Goal: Information Seeking & Learning: Learn about a topic

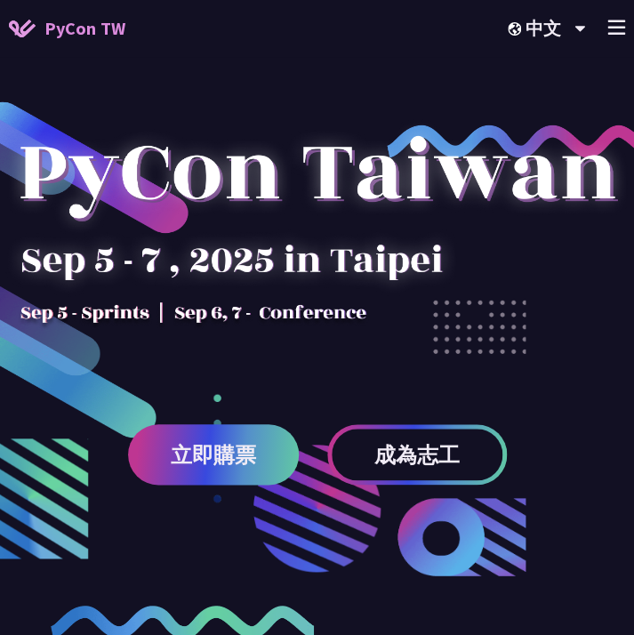
click at [617, 21] on line at bounding box center [616, 21] width 16 height 0
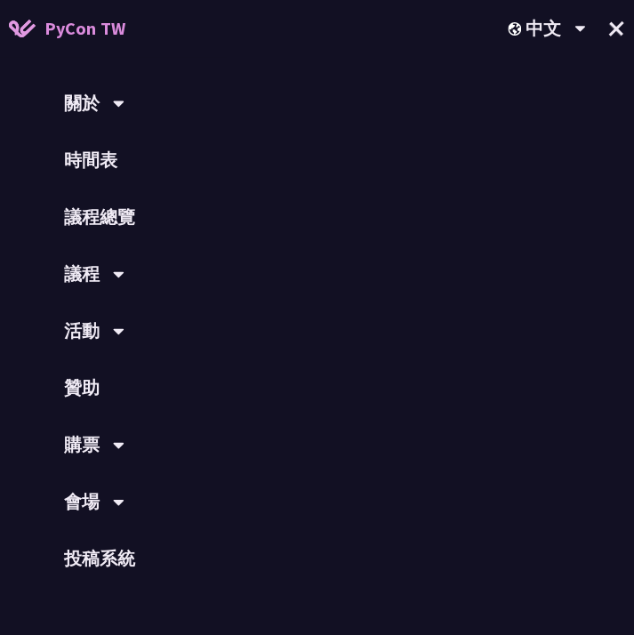
click at [99, 279] on div "議程" at bounding box center [317, 274] width 634 height 57
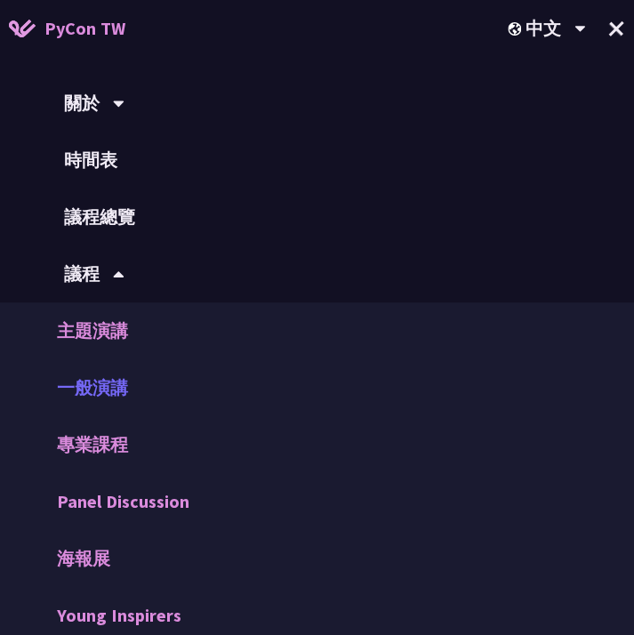
click at [89, 389] on link "一般演講" at bounding box center [317, 387] width 634 height 57
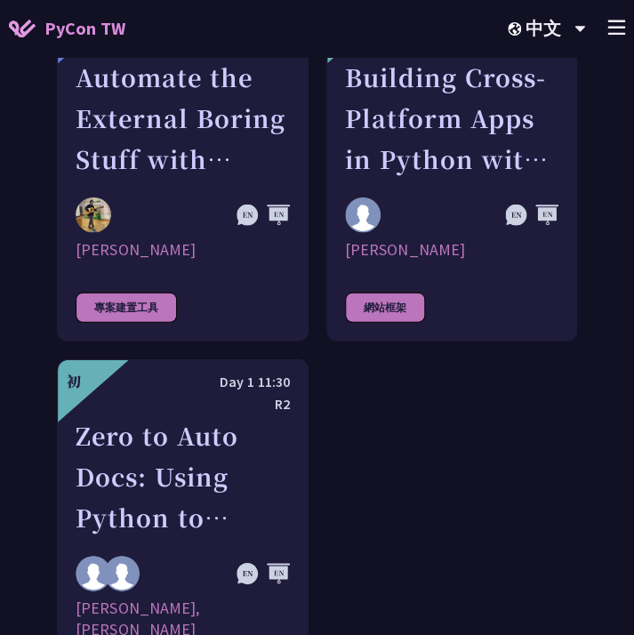
scroll to position [7032, 0]
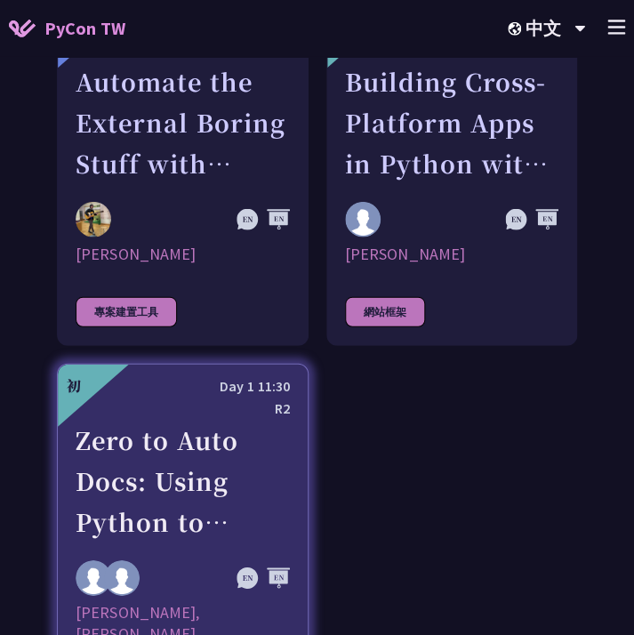
click at [214, 421] on div "Zero to Auto Docs: Using Python to Generate and Deploy Static Sites" at bounding box center [183, 481] width 214 height 123
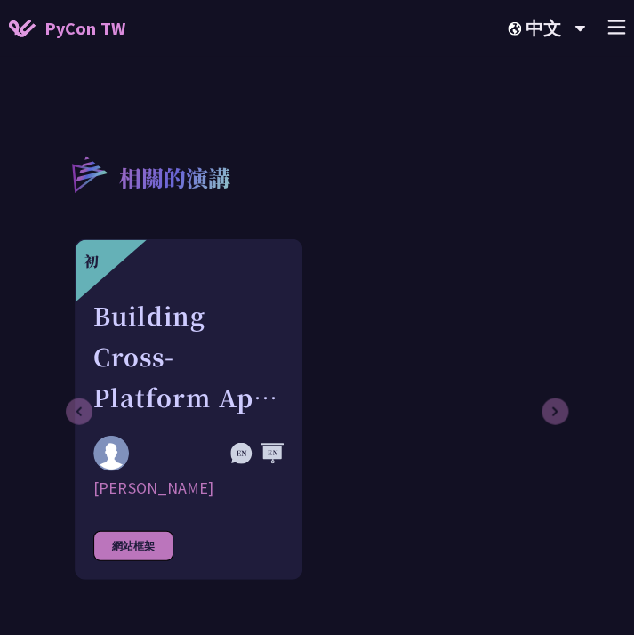
scroll to position [1720, 0]
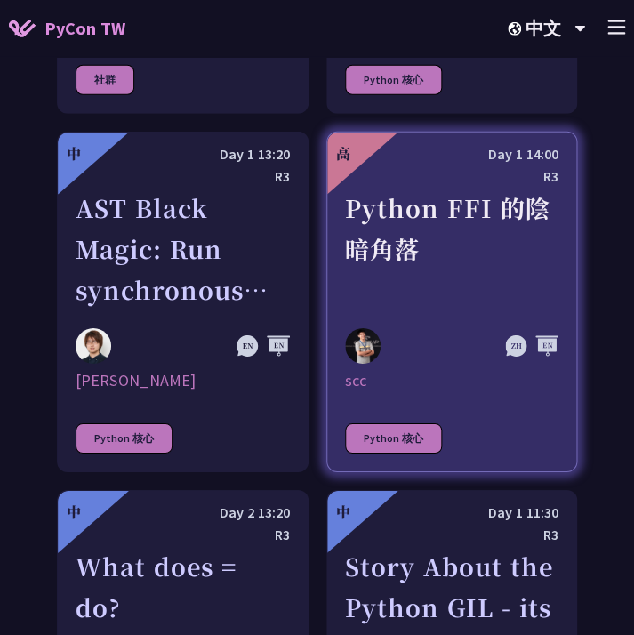
scroll to position [2180, 0]
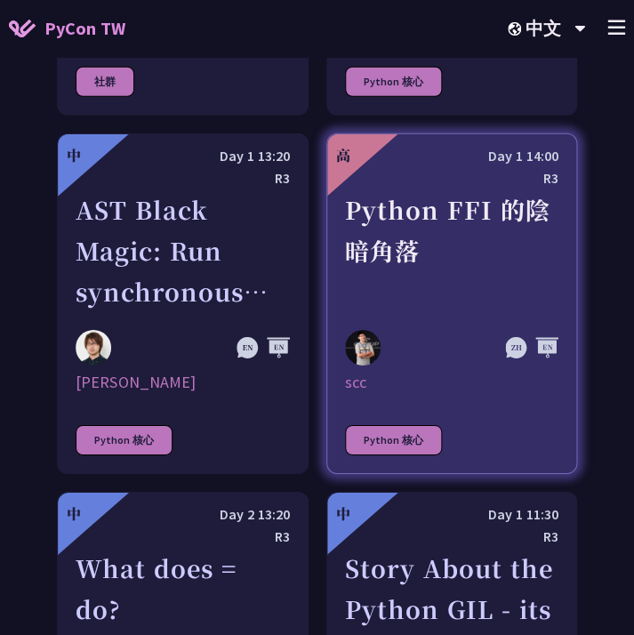
click at [428, 235] on div "Python FFI 的陰暗角落" at bounding box center [452, 250] width 214 height 123
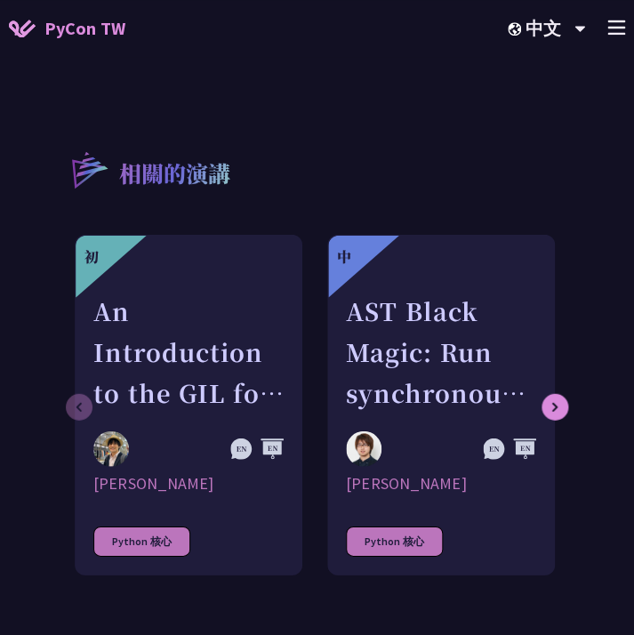
scroll to position [1882, 0]
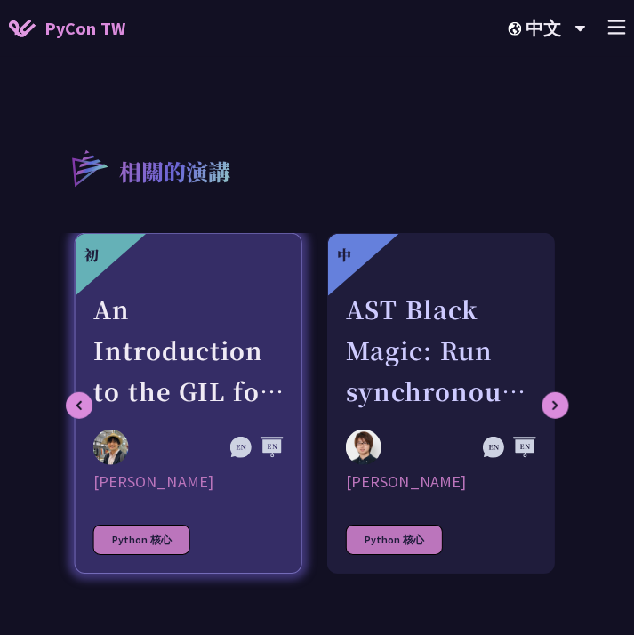
click at [125, 289] on div "An Introduction to the GIL for Python Beginners: Disabling It in Python 3.13 an…" at bounding box center [188, 350] width 190 height 123
